Goal: Consume media (video, audio)

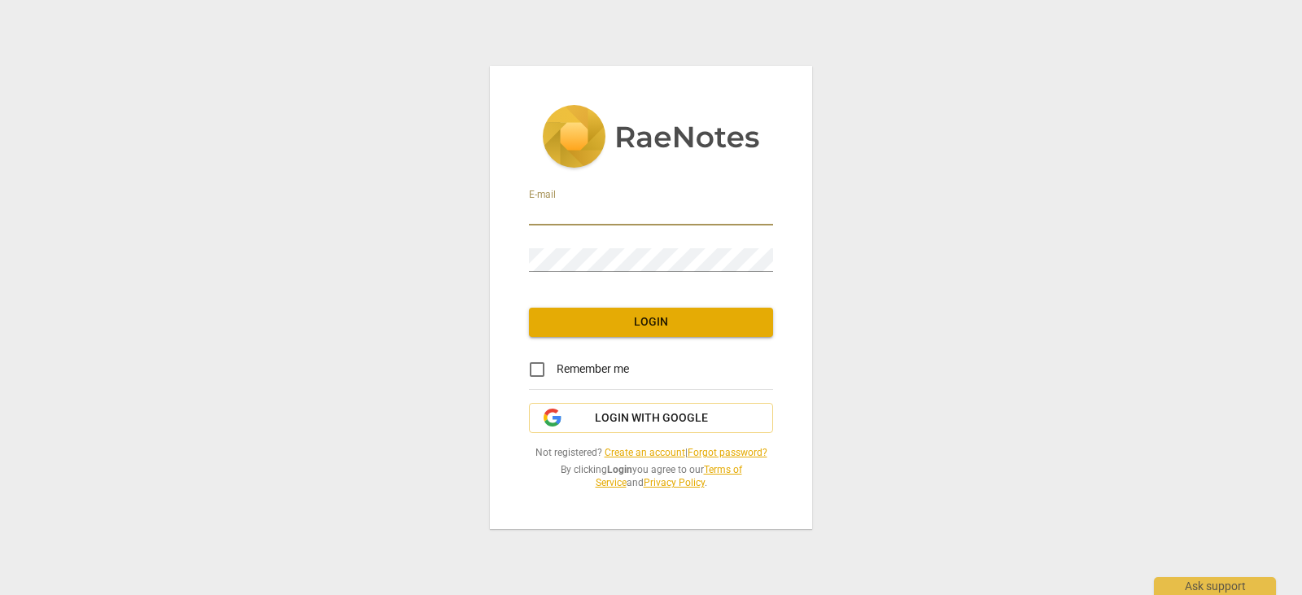
click at [654, 213] on input "email" at bounding box center [651, 214] width 244 height 24
type input "[PERSON_NAME][EMAIL_ADDRESS][DOMAIN_NAME]"
click at [535, 371] on input "Remember me" at bounding box center [536, 369] width 39 height 39
checkbox input "true"
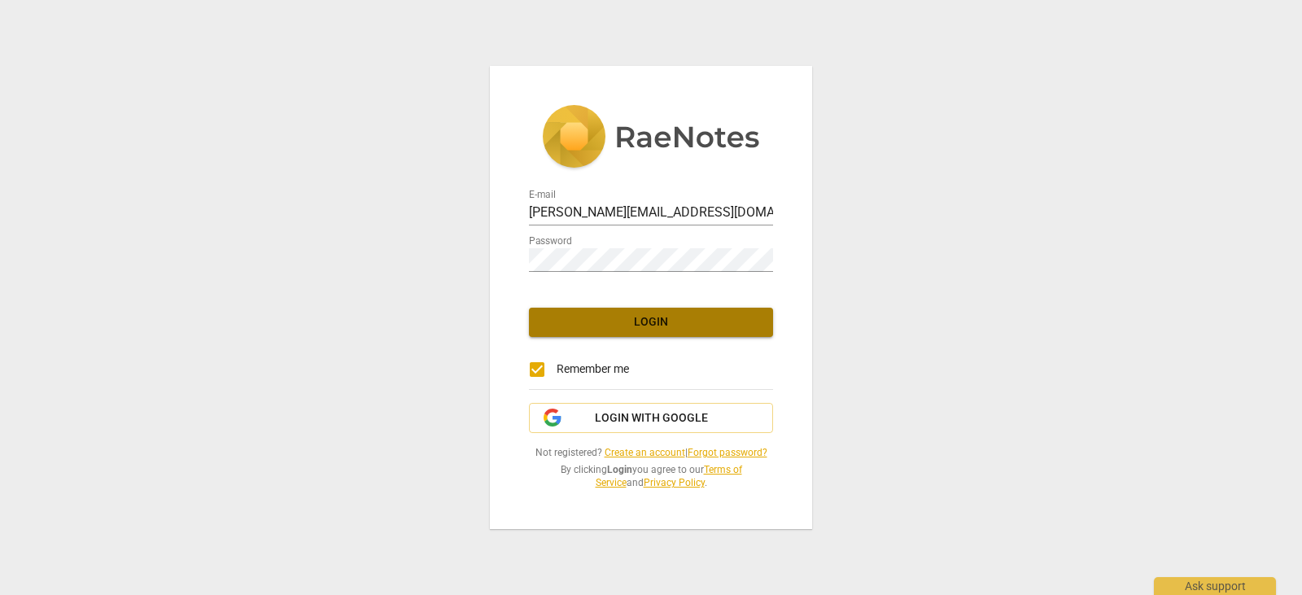
click at [601, 330] on button "Login" at bounding box center [651, 322] width 244 height 29
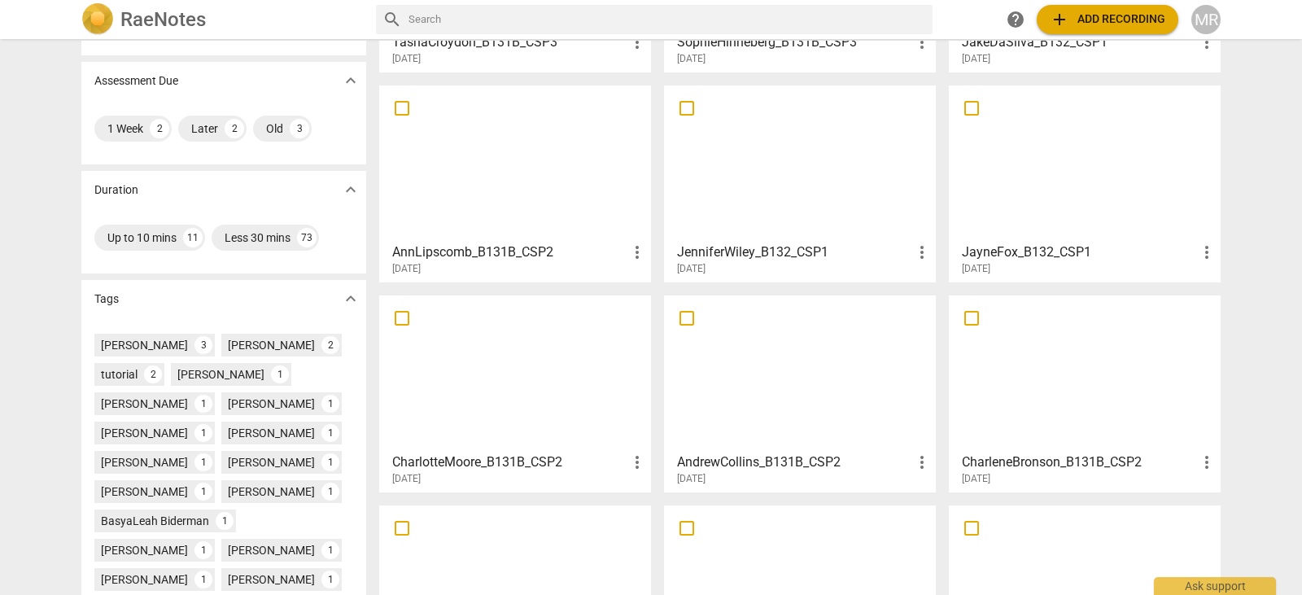
scroll to position [247, 0]
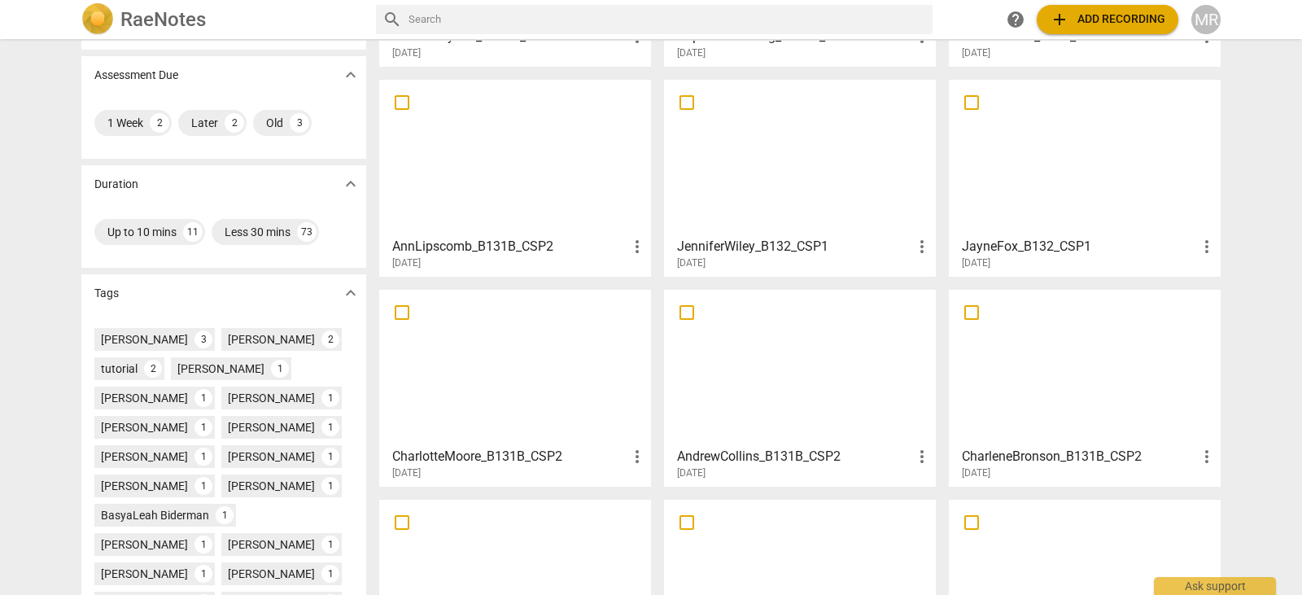
click at [744, 234] on div "JenniferWiley_B132_CSP1 more_vert [DATE]" at bounding box center [801, 249] width 262 height 41
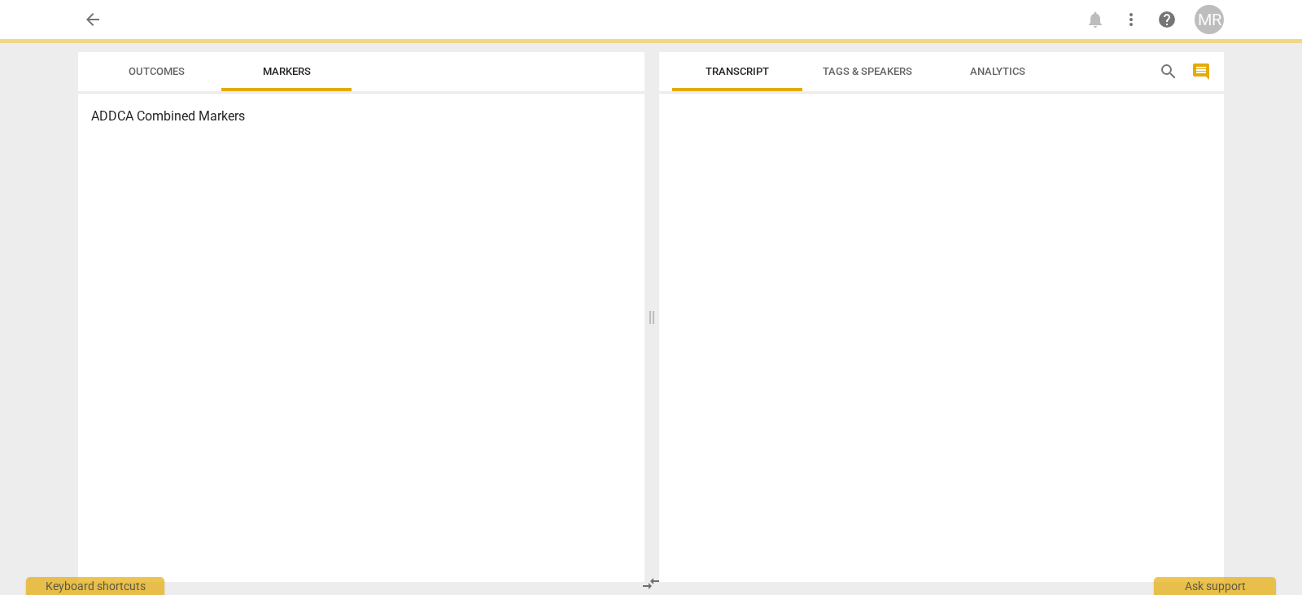
click at [744, 234] on div at bounding box center [941, 341] width 565 height 482
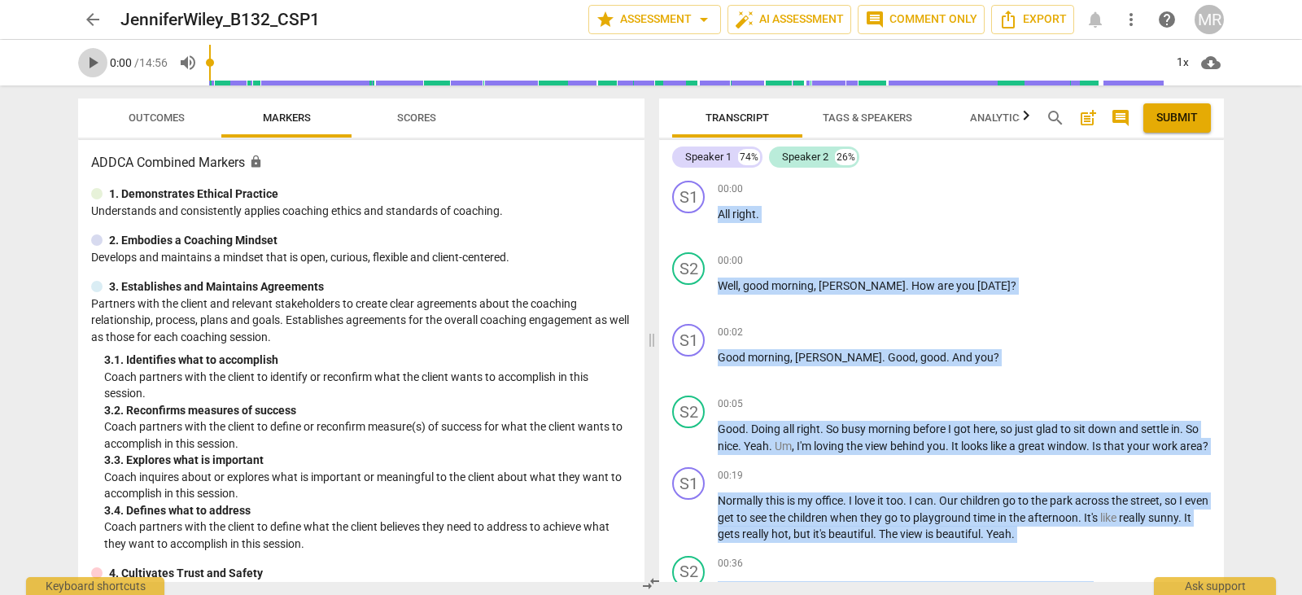
click at [94, 59] on span "play_arrow" at bounding box center [93, 63] width 20 height 20
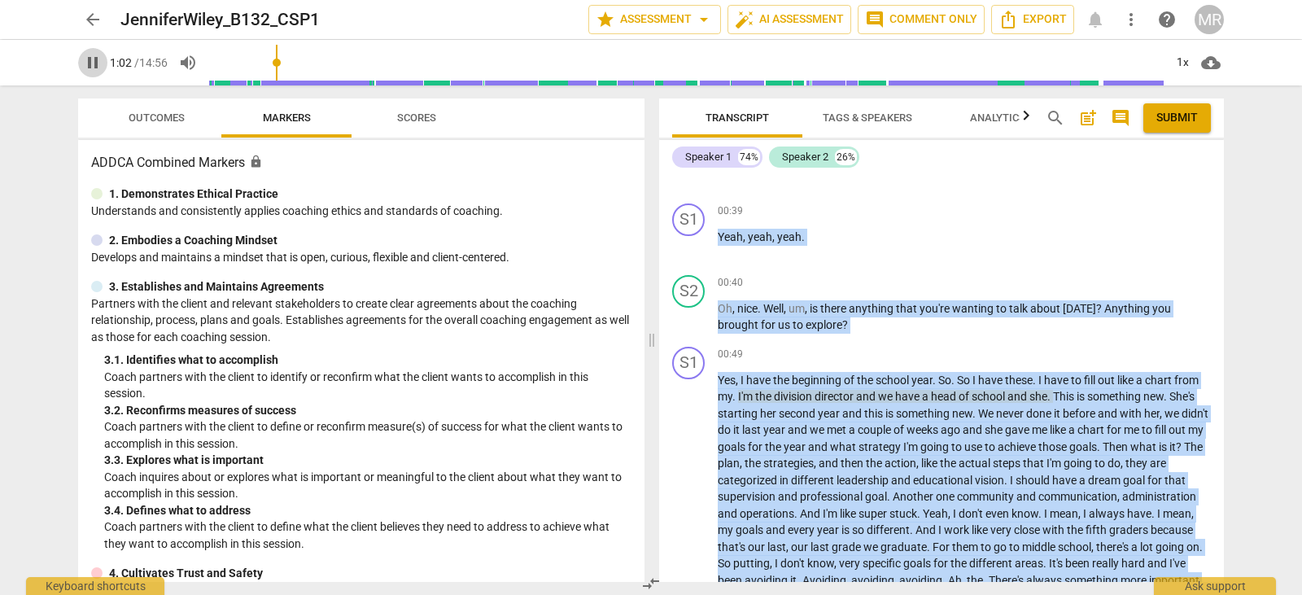
click at [90, 62] on span "pause" at bounding box center [93, 63] width 20 height 20
type input "63"
